Goal: Task Accomplishment & Management: Manage account settings

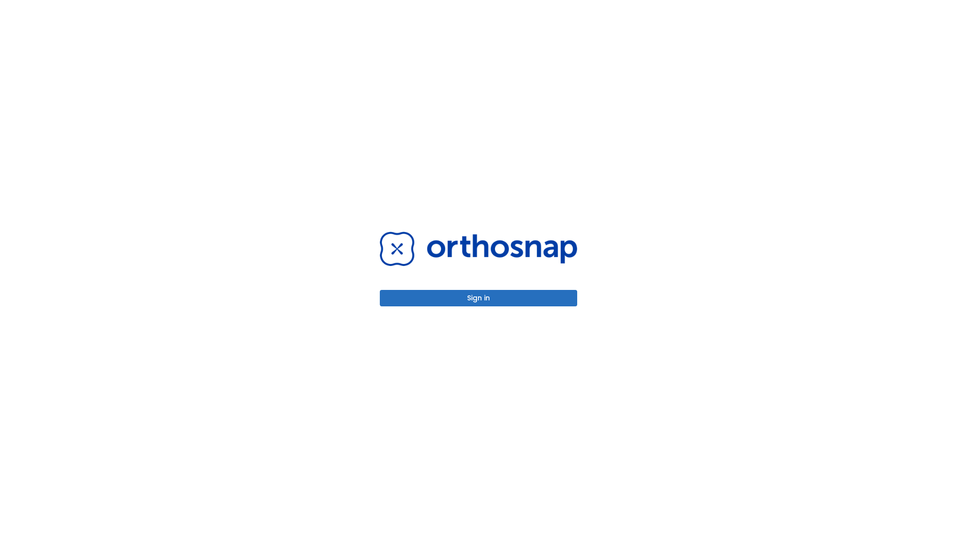
click at [479, 298] on button "Sign in" at bounding box center [478, 298] width 197 height 16
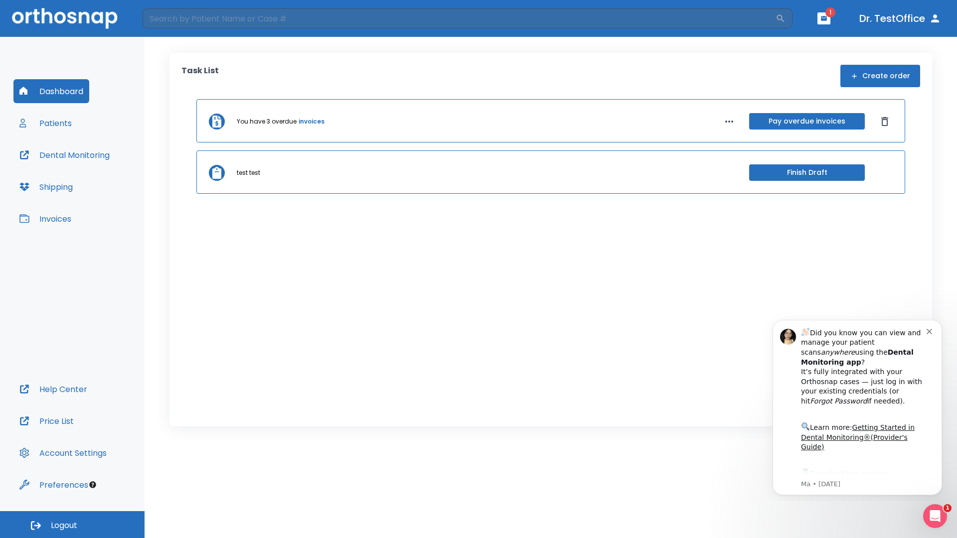
click at [72, 525] on span "Logout" at bounding box center [64, 526] width 26 height 11
